Goal: Transaction & Acquisition: Purchase product/service

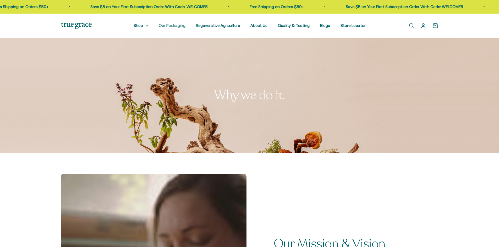
drag, startPoint x: 0, startPoint y: 0, endPoint x: 181, endPoint y: 25, distance: 182.3
click at [181, 25] on link "Our Packaging" at bounding box center [172, 25] width 27 height 4
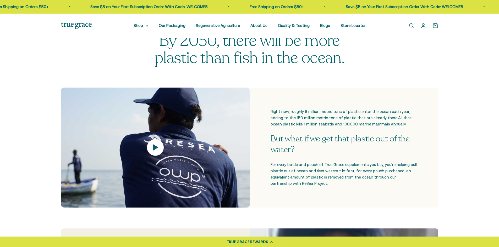
scroll to position [131, 0]
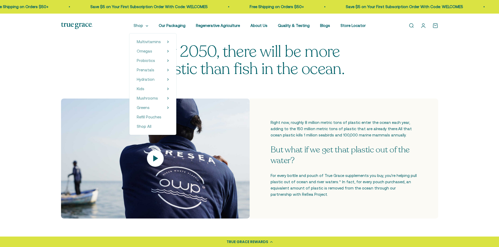
click at [139, 25] on summary "Shop" at bounding box center [140, 26] width 15 height 6
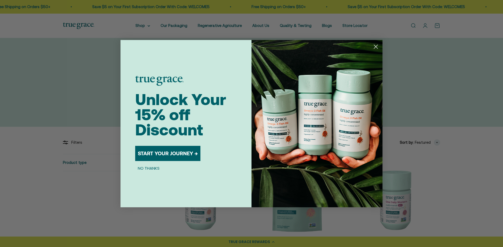
click at [375, 47] on circle "Close dialog" at bounding box center [375, 46] width 9 height 9
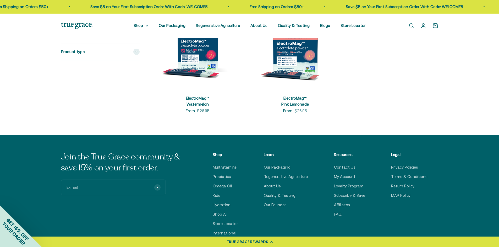
scroll to position [1701, 0]
